Goal: Task Accomplishment & Management: Manage account settings

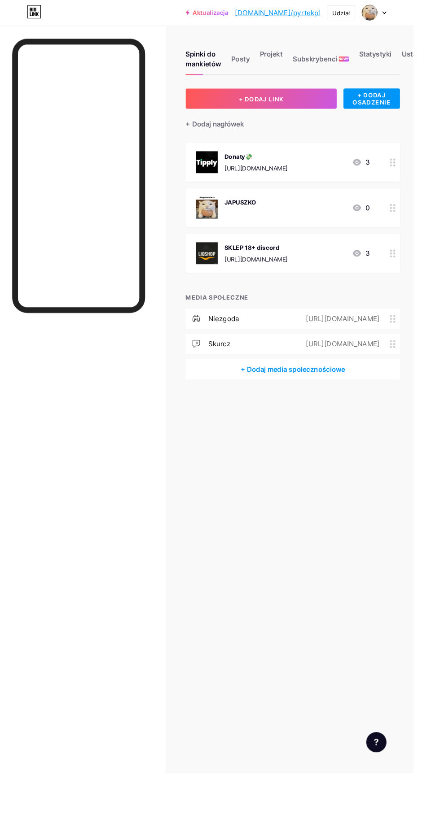
click at [297, 57] on font "Projekt" at bounding box center [288, 57] width 24 height 9
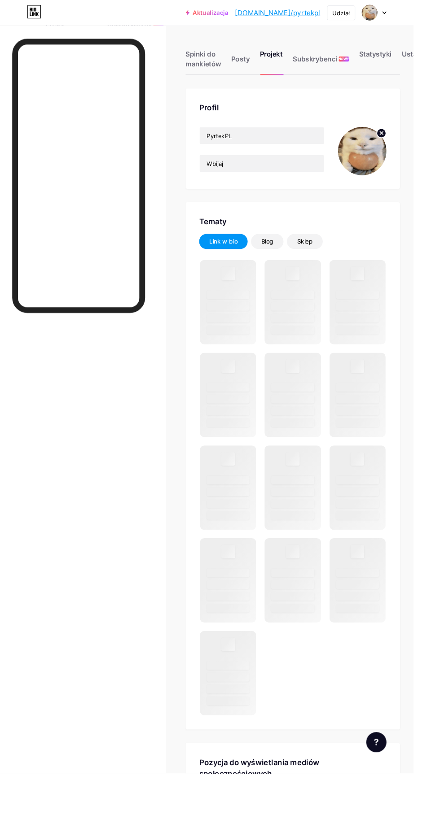
click at [406, 141] on icon at bounding box center [405, 141] width 3 height 3
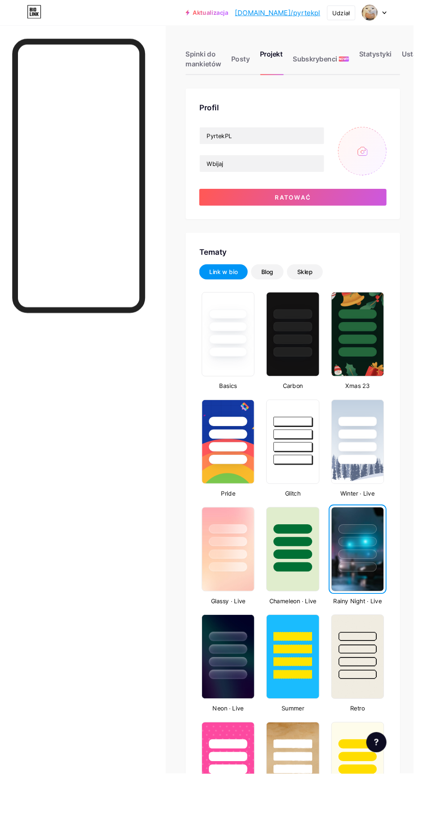
click at [400, 165] on input "file" at bounding box center [385, 161] width 52 height 52
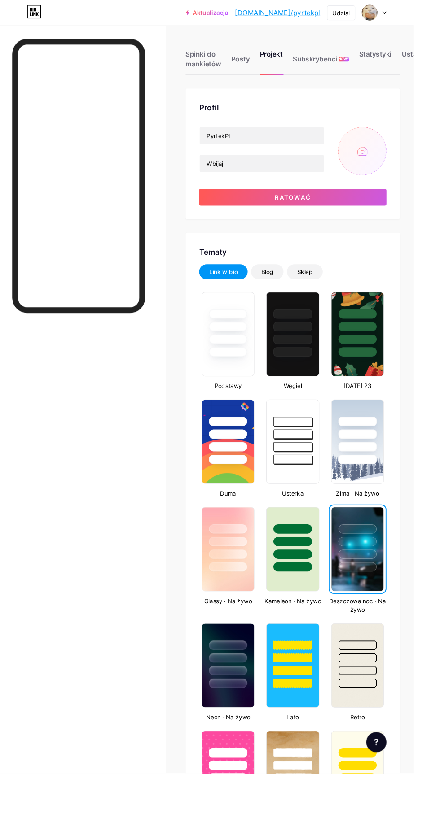
type input "C:\fakepath\IMG_20250815_204952.png"
click at [358, 208] on button "Ratować" at bounding box center [311, 210] width 199 height 18
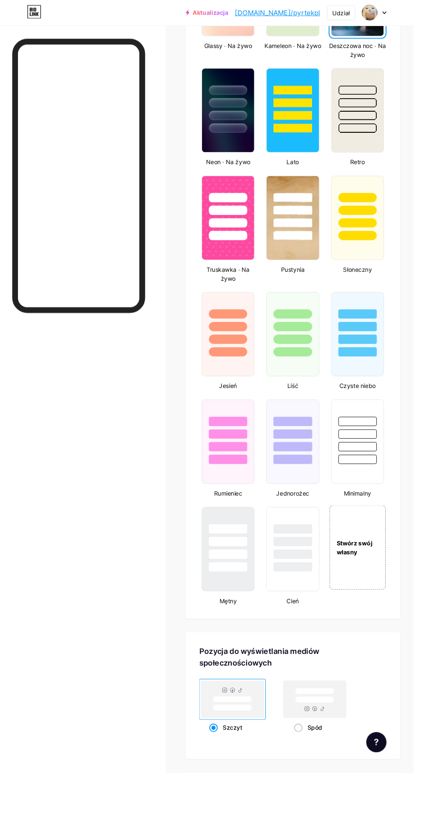
scroll to position [603, 0]
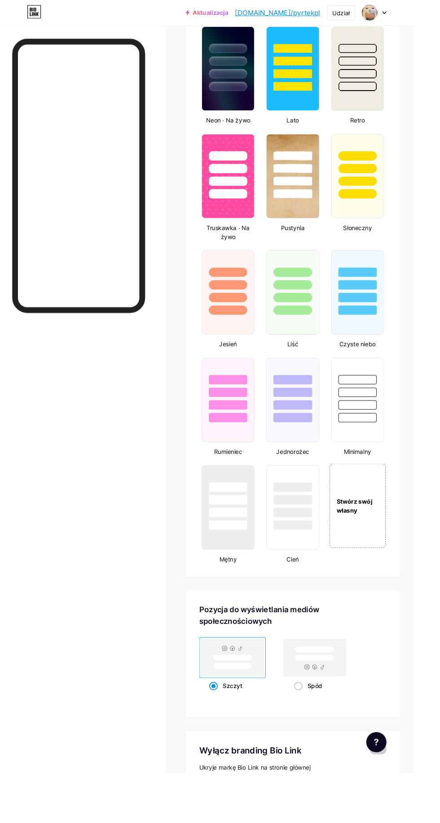
click at [398, 796] on span at bounding box center [402, 798] width 18 height 11
click at [393, 800] on input "checkbox" at bounding box center [393, 800] width 0 height 0
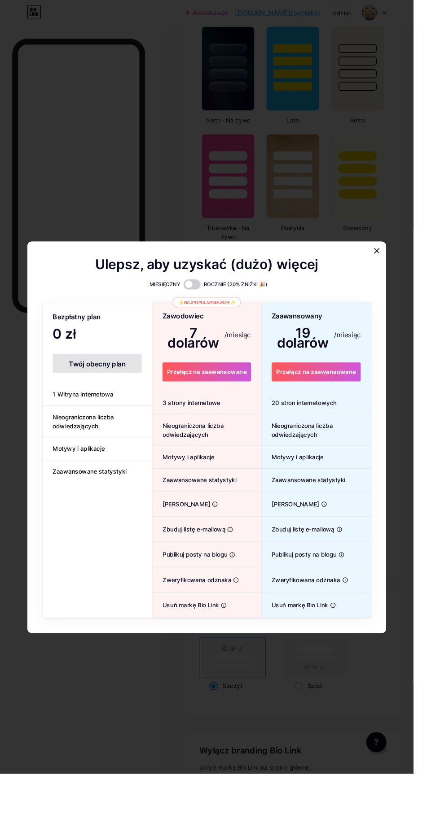
click at [385, 308] on div "MIESIĘCZNY ROCZNIE (20% ZNIŻKI 🎉)" at bounding box center [219, 303] width 349 height 11
click at [394, 275] on div at bounding box center [401, 267] width 16 height 16
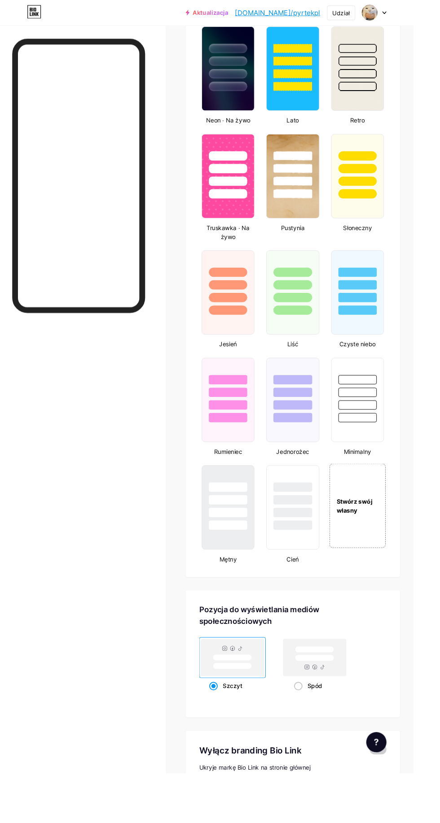
click at [392, 297] on div at bounding box center [380, 301] width 55 height 68
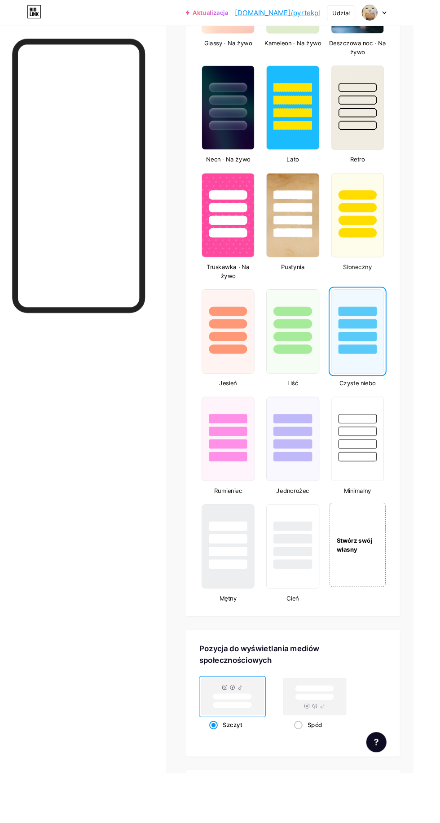
scroll to position [561, 0]
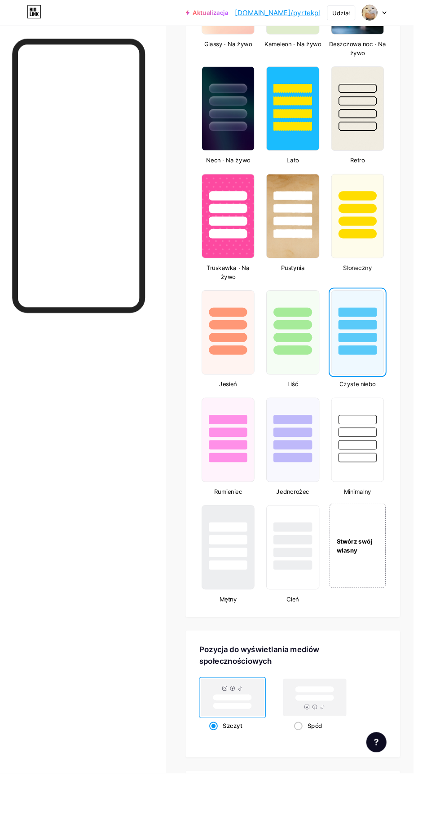
click at [241, 137] on div at bounding box center [242, 135] width 41 height 10
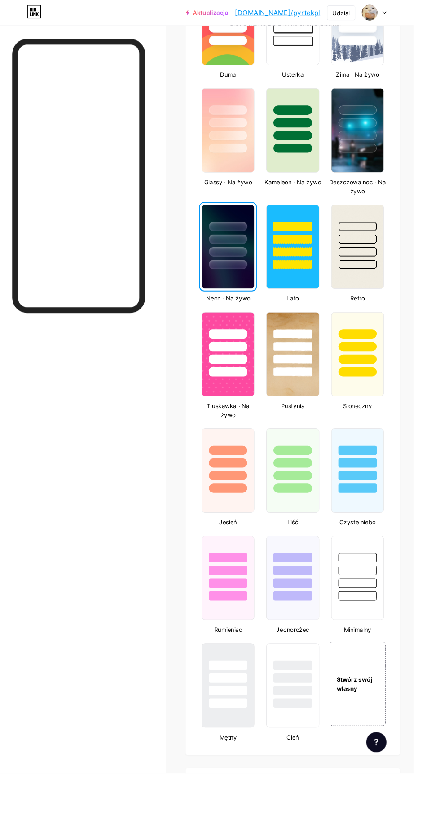
scroll to position [389, 0]
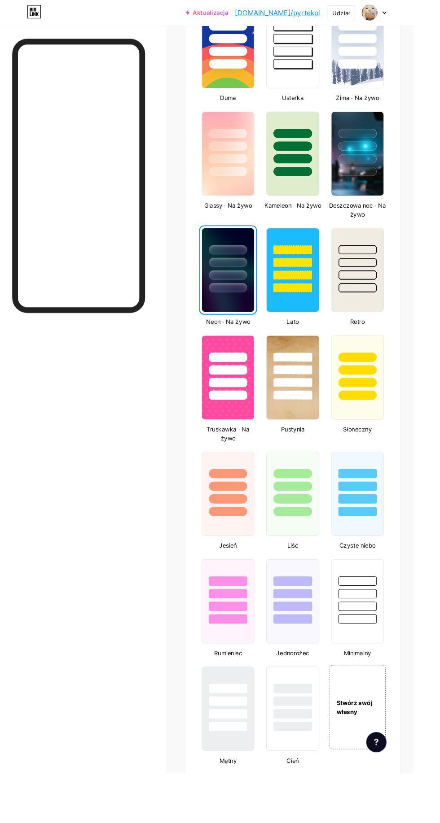
click at [390, 151] on div at bounding box center [380, 156] width 41 height 10
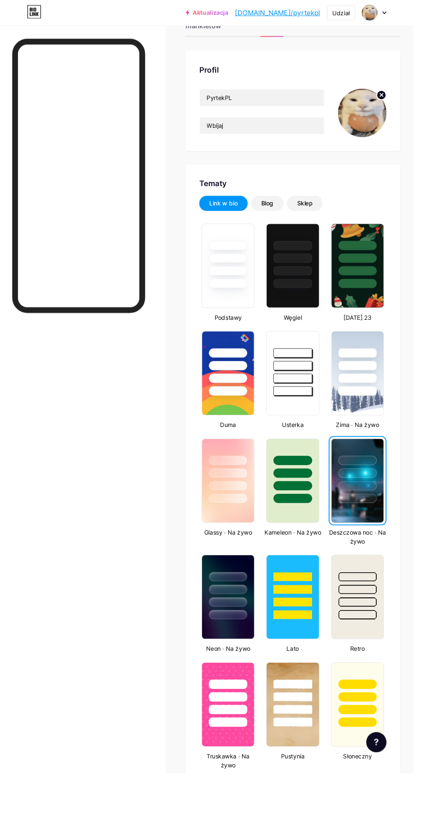
scroll to position [0, 0]
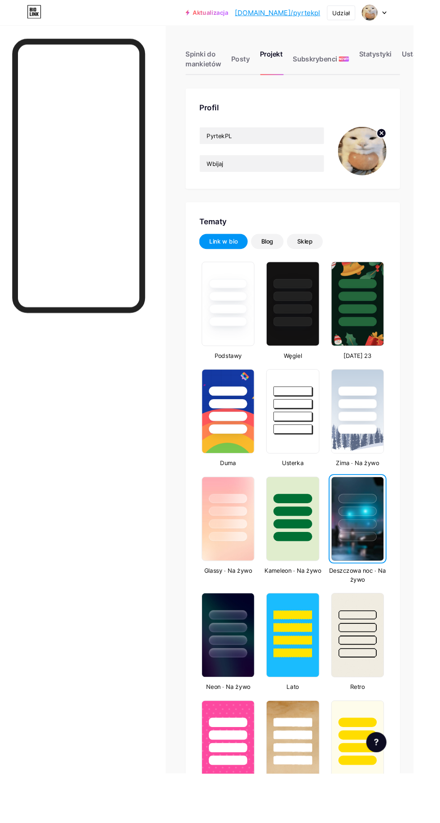
click at [287, 259] on font "Blog" at bounding box center [284, 257] width 13 height 8
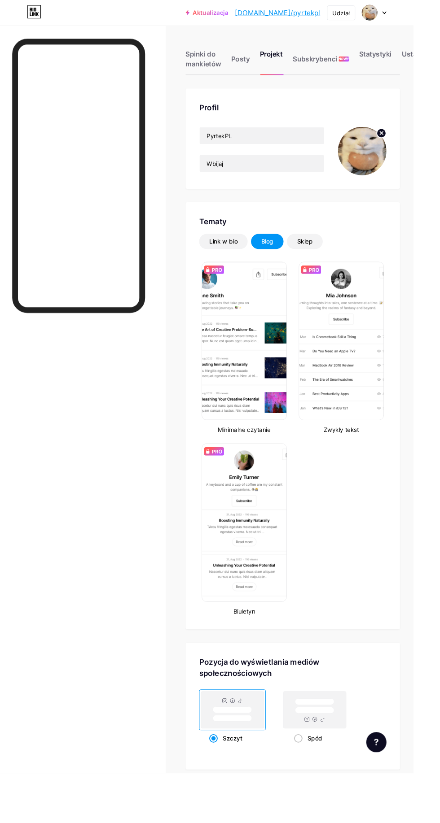
click at [245, 256] on font "Link w bio" at bounding box center [238, 257] width 30 height 8
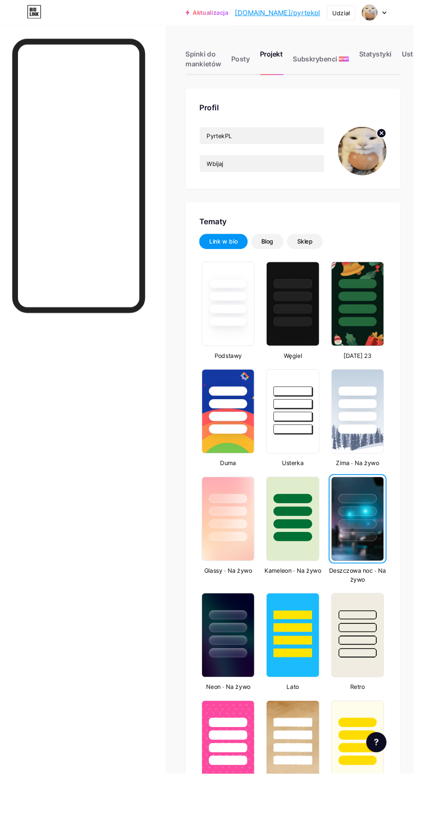
click at [311, 262] on div "Sklep" at bounding box center [324, 257] width 38 height 16
